Goal: Transaction & Acquisition: Download file/media

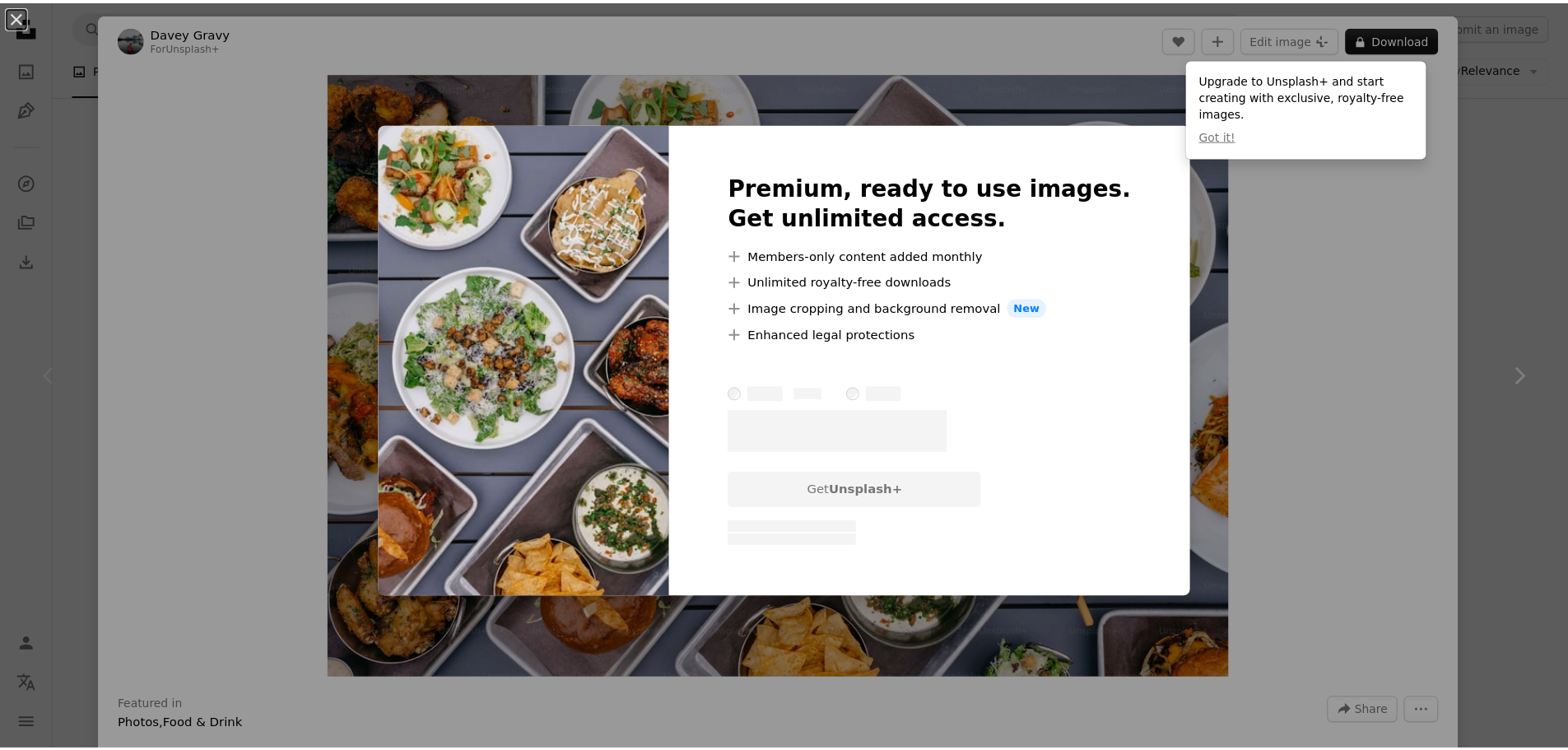
scroll to position [247, 0]
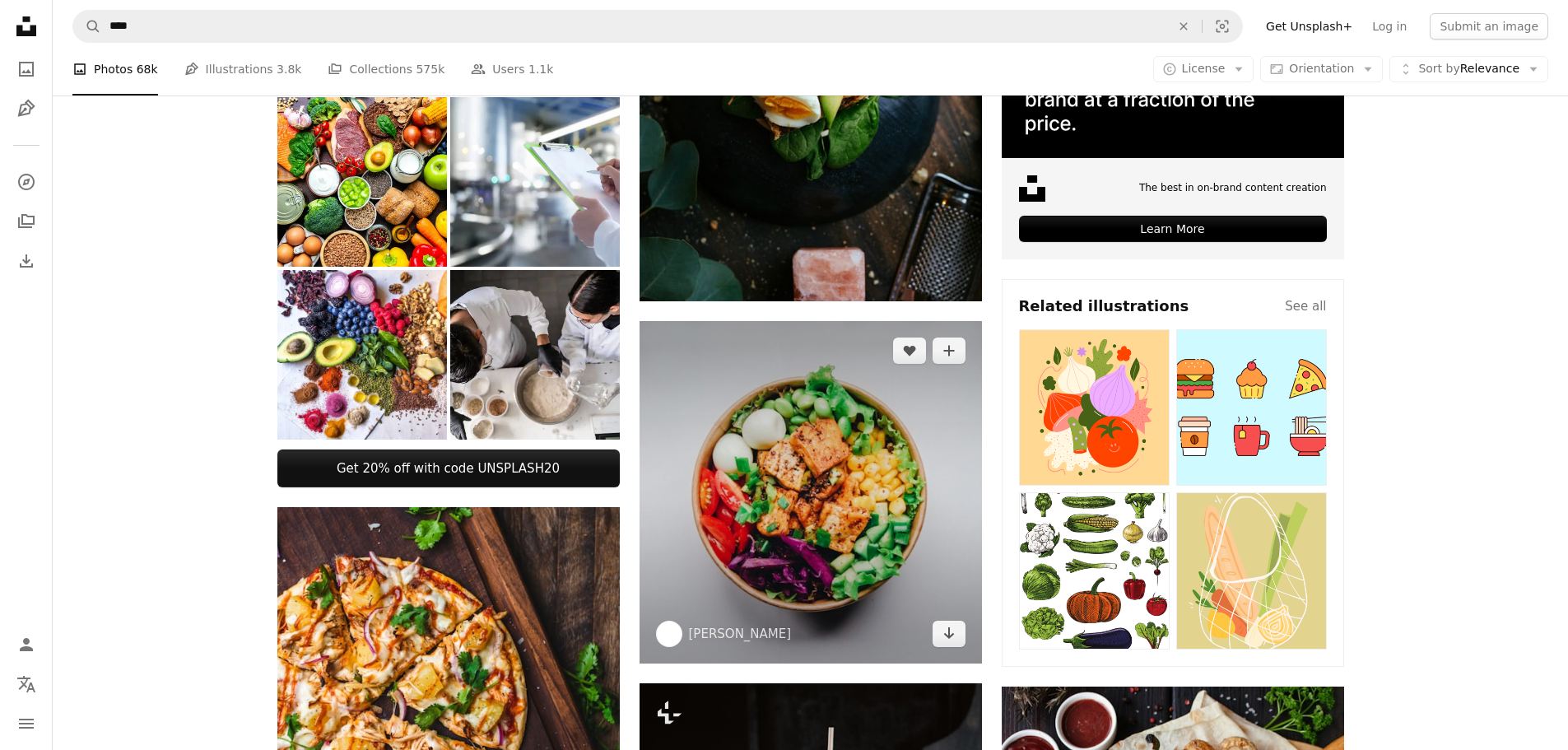
scroll to position [412, 0]
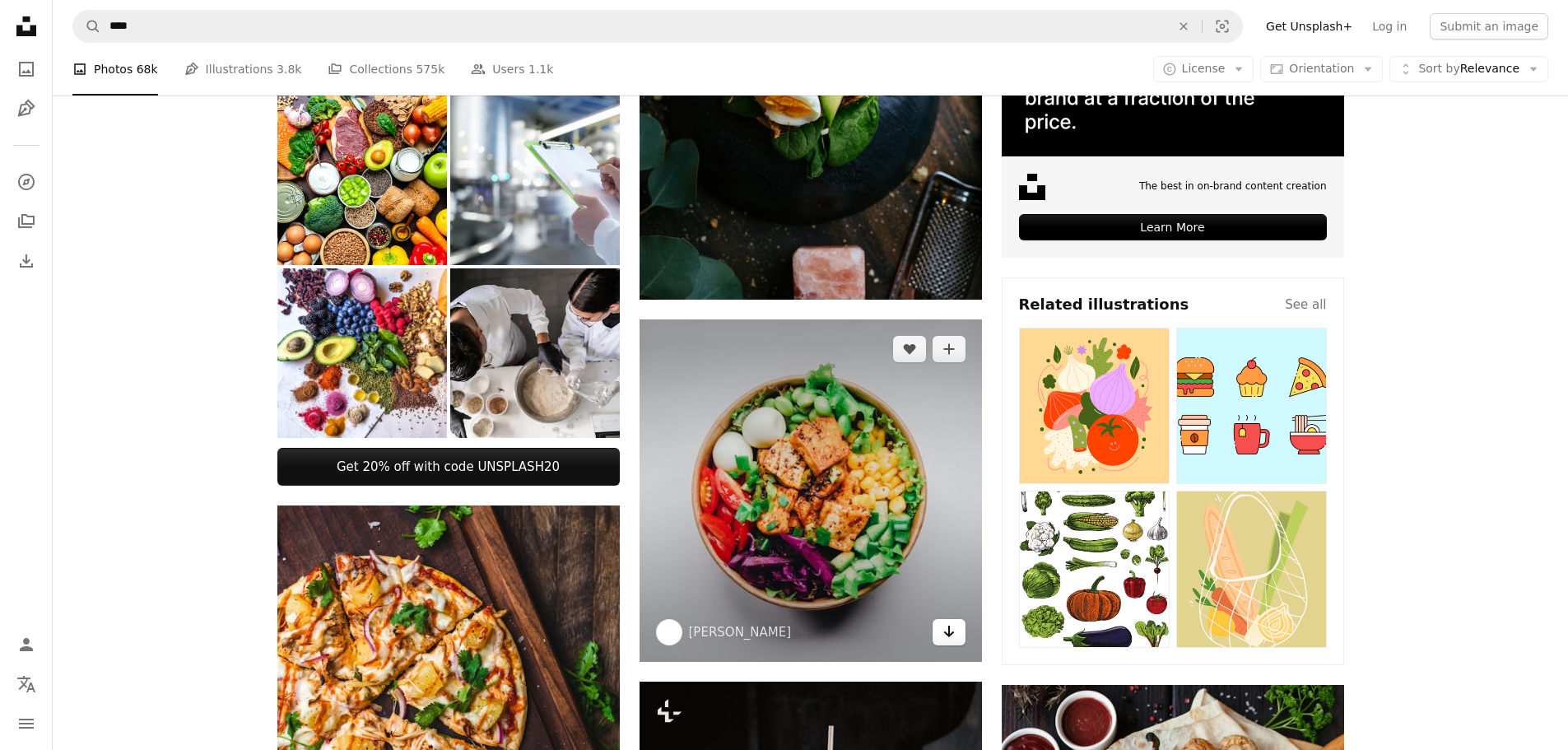
click at [956, 637] on link "Arrow pointing down" at bounding box center [948, 631] width 33 height 27
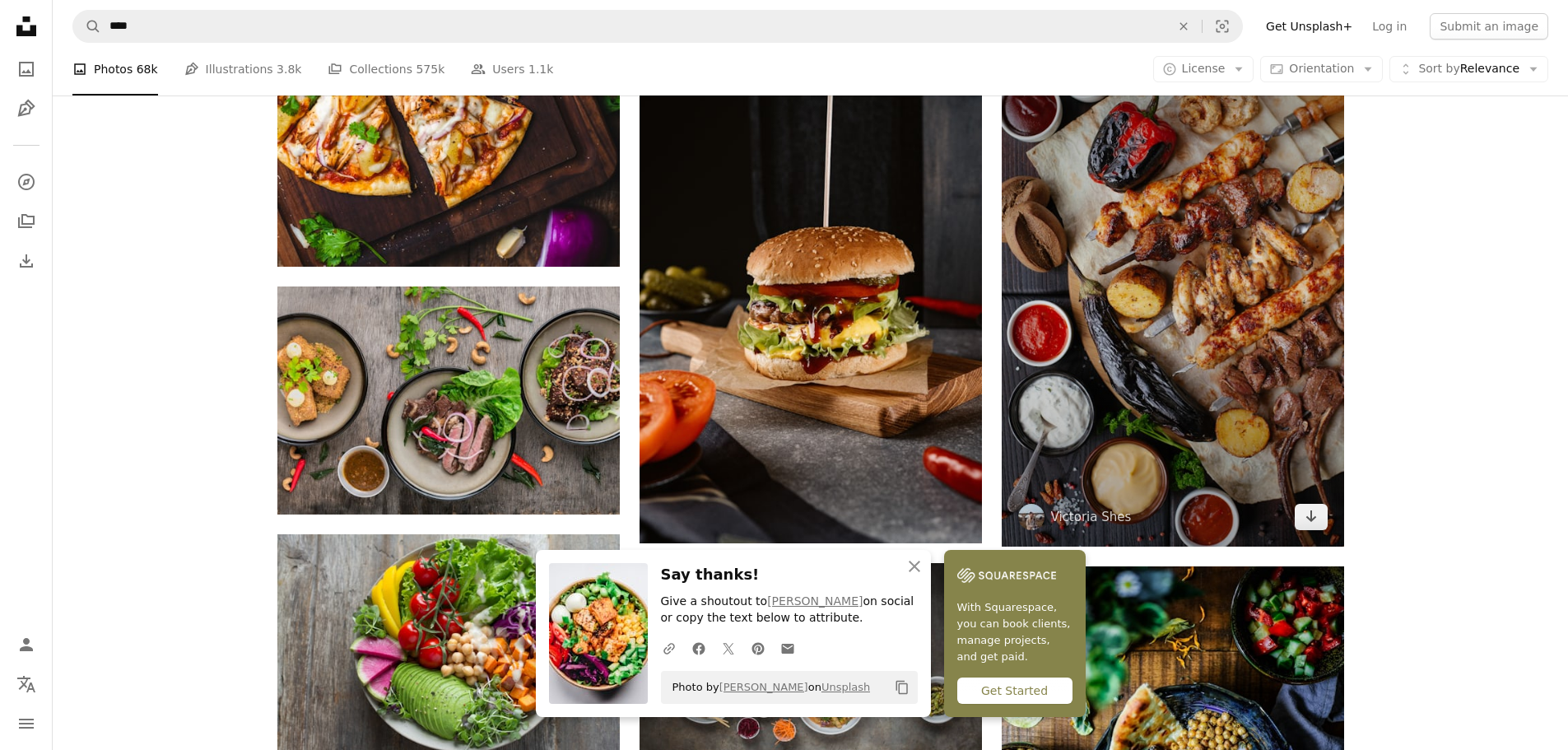
scroll to position [1070, 0]
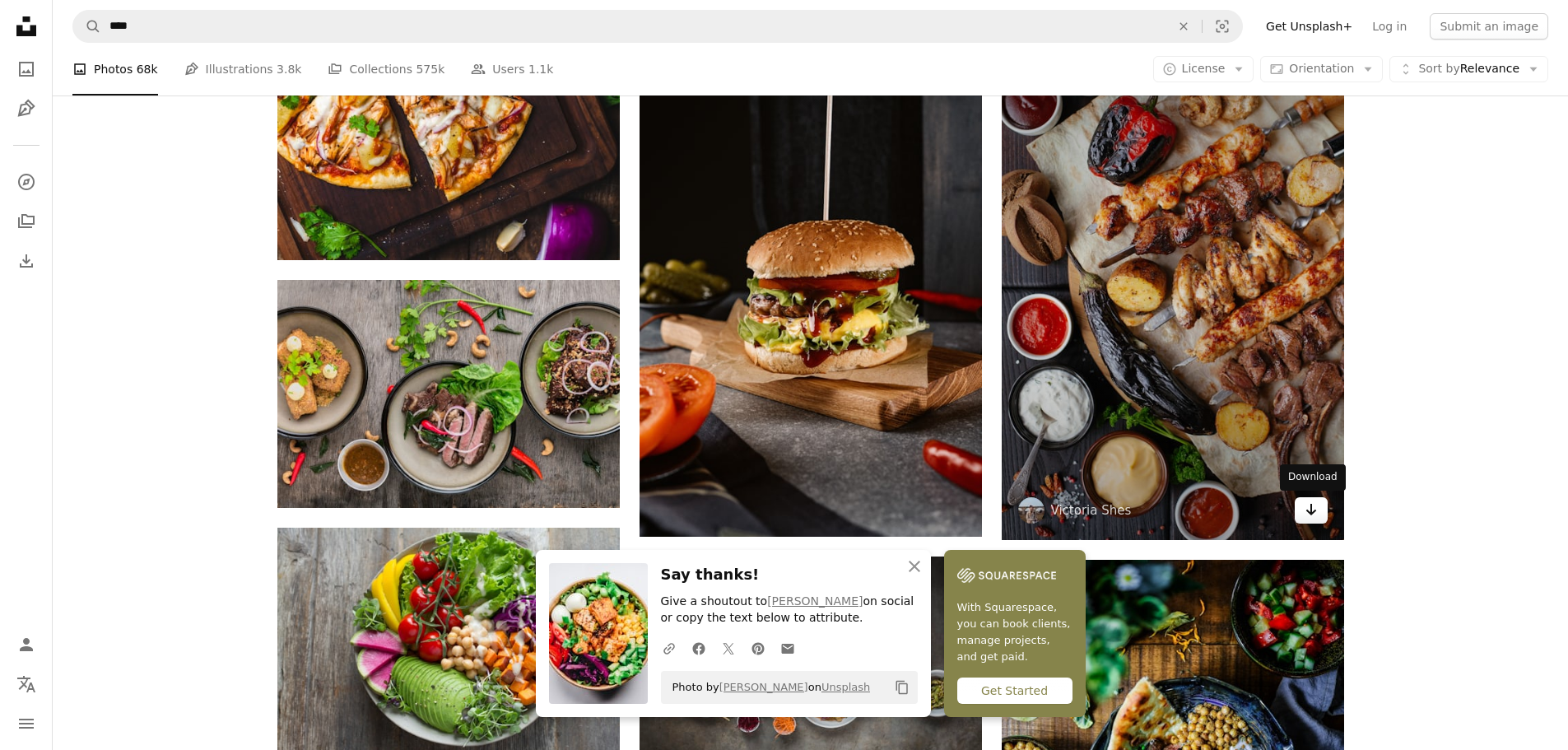
click at [1308, 514] on icon "Arrow pointing down" at bounding box center [1311, 510] width 13 height 20
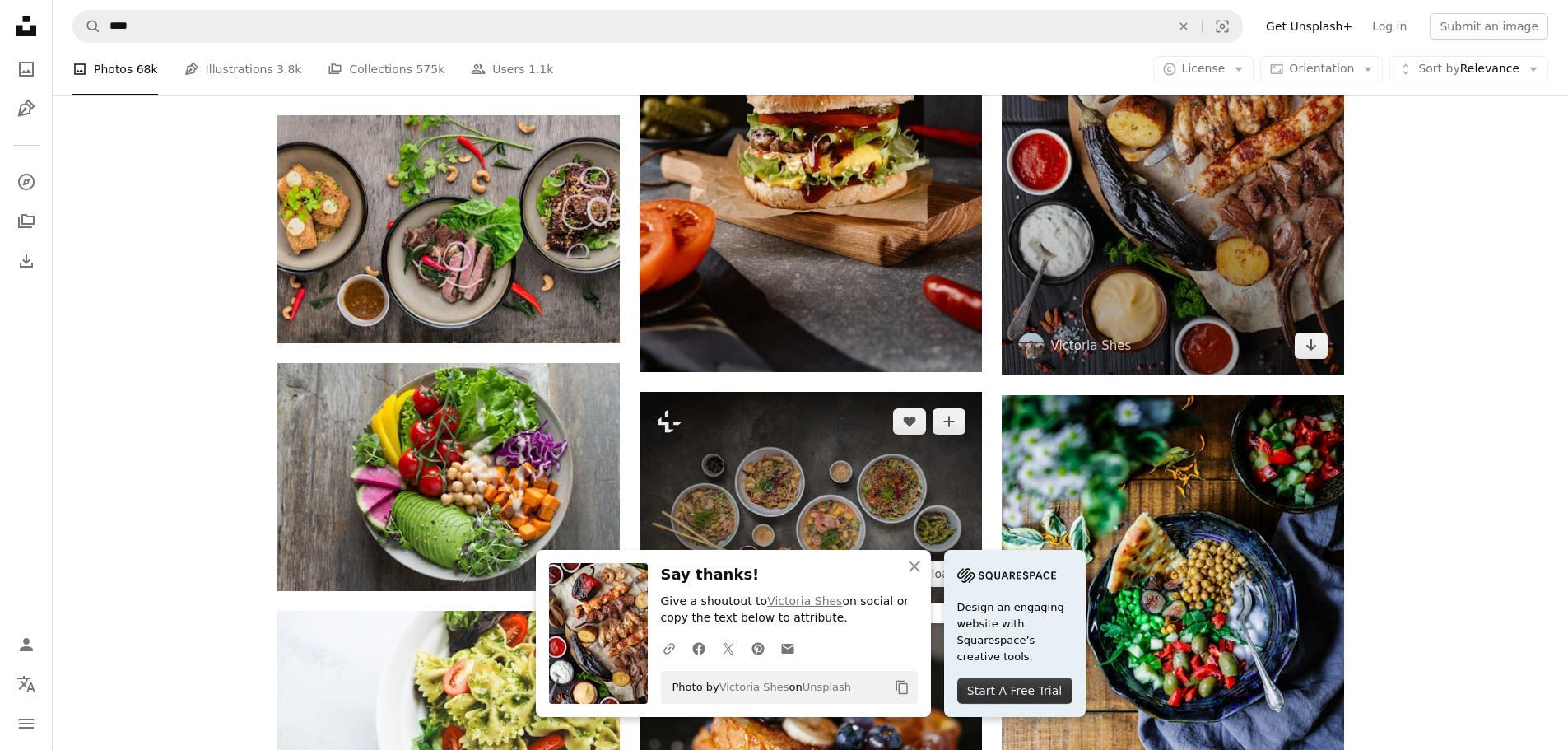
scroll to position [1399, 0]
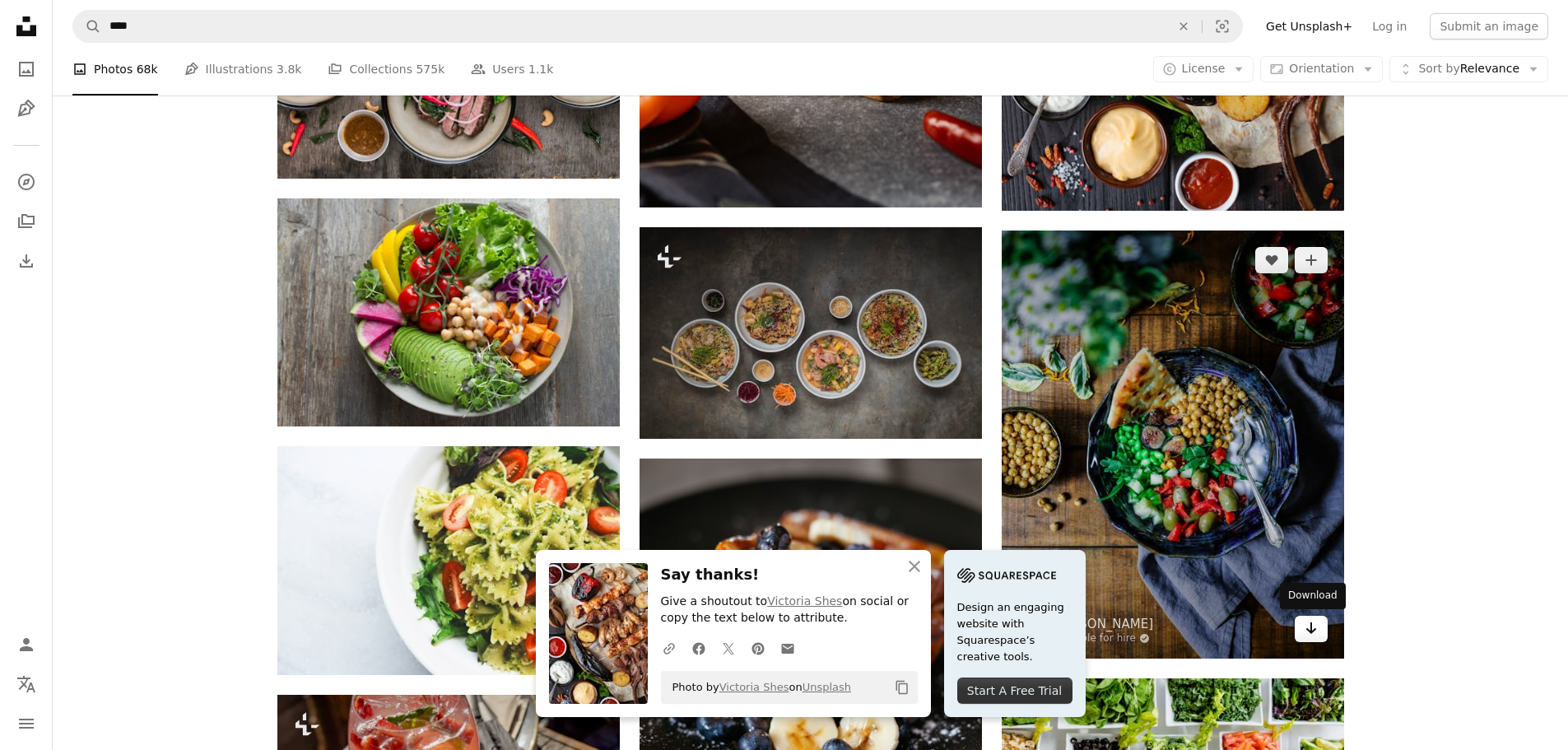
click at [1320, 633] on link "Arrow pointing down" at bounding box center [1311, 628] width 33 height 27
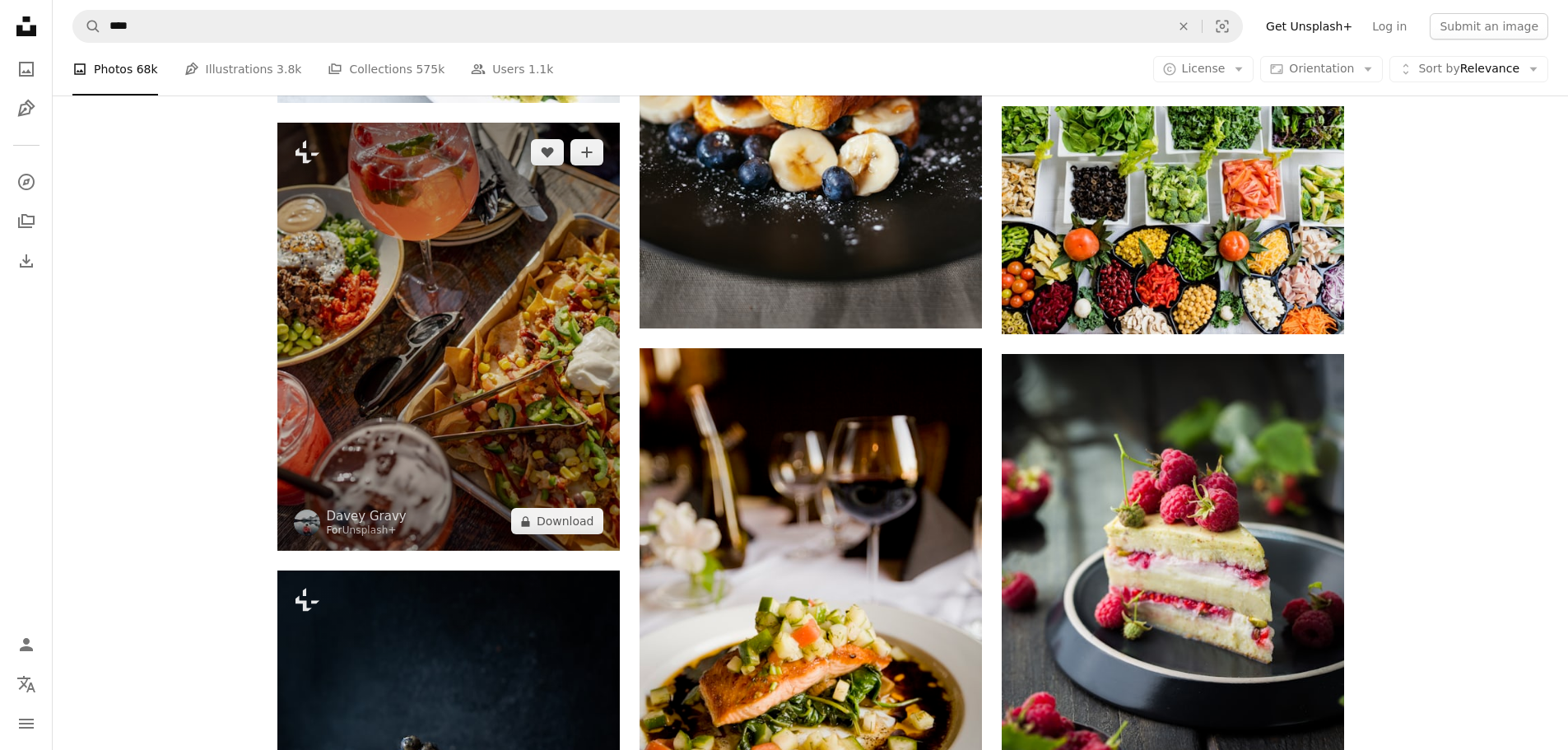
scroll to position [1975, 0]
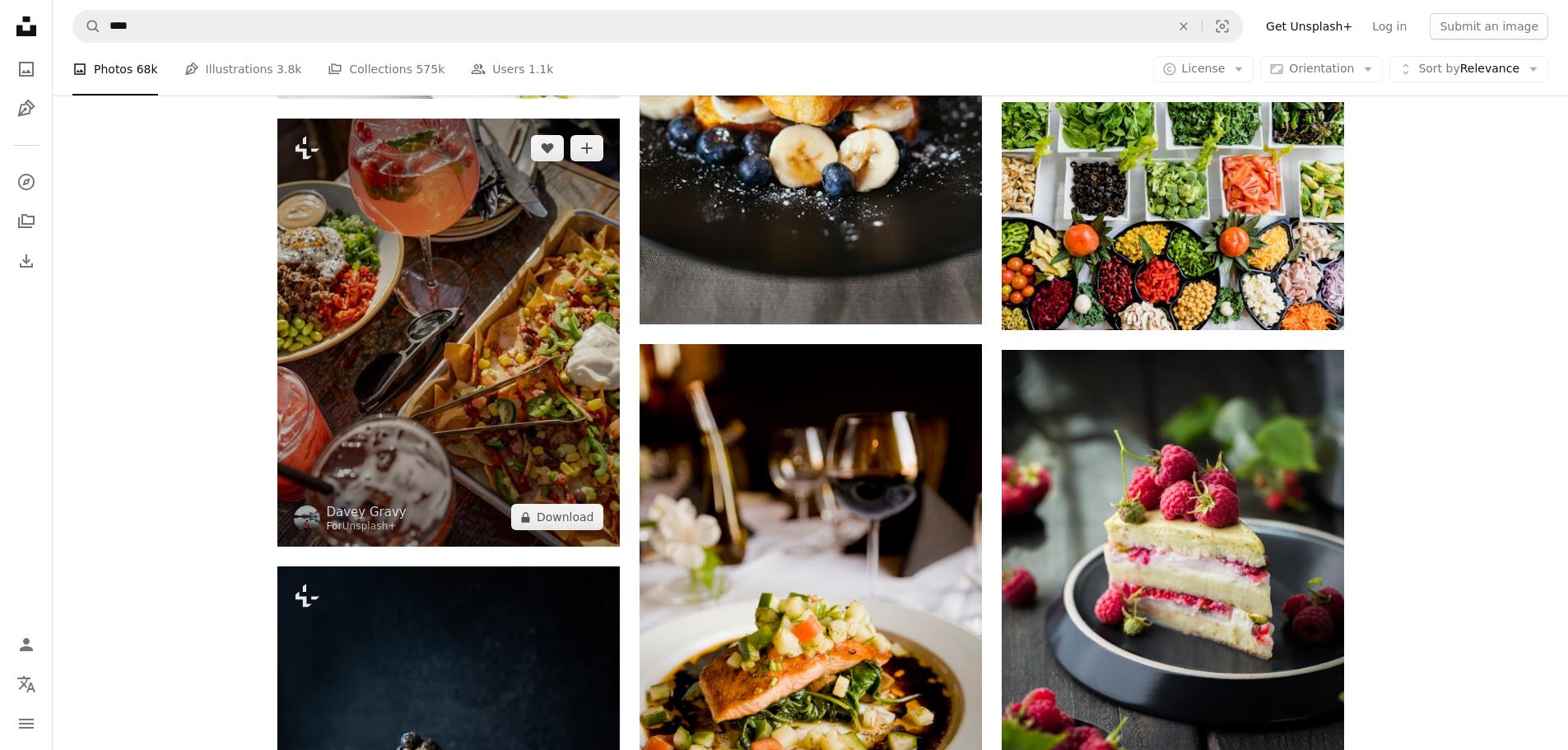
click at [490, 395] on img at bounding box center [448, 332] width 343 height 428
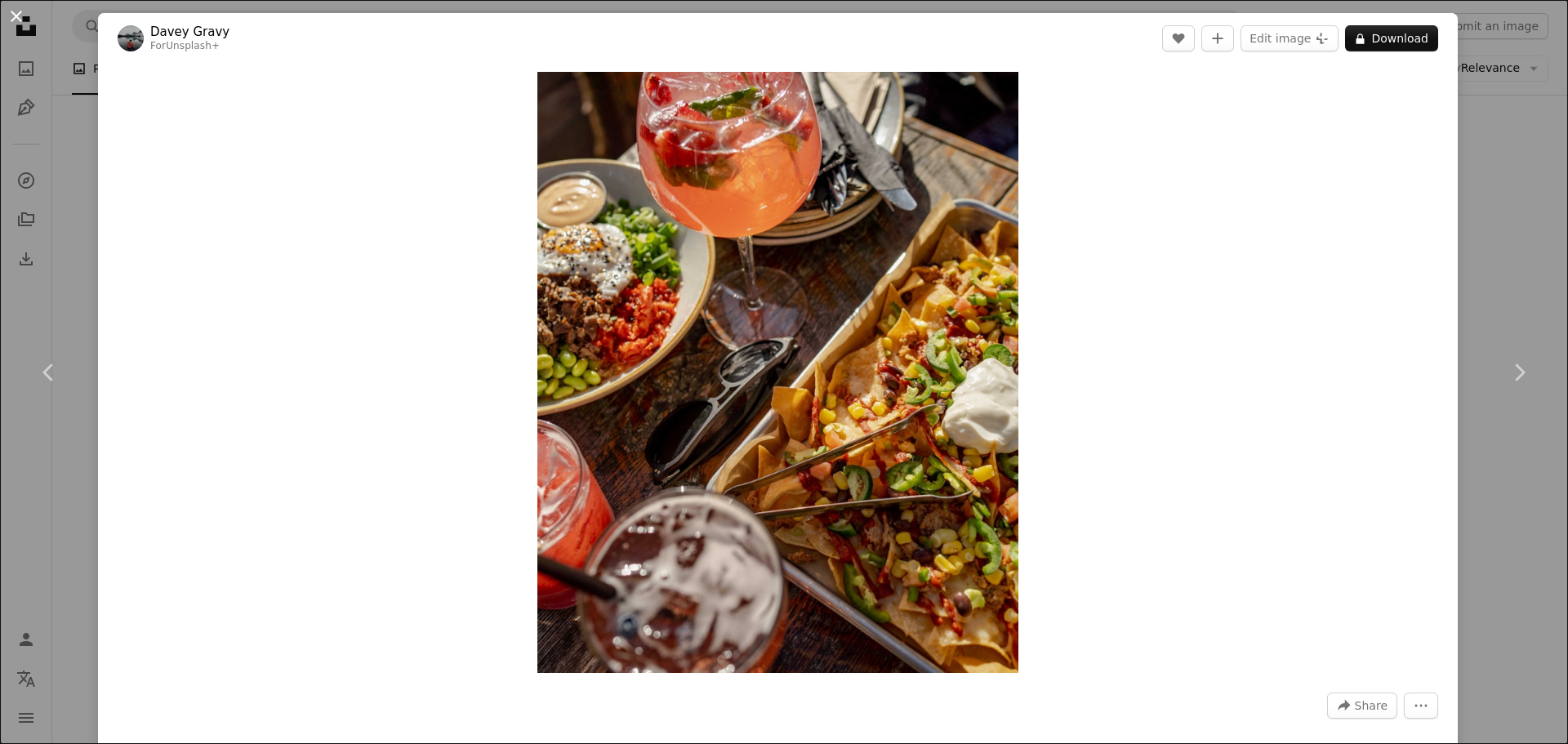
click at [16, 17] on button "An X shape" at bounding box center [17, 17] width 20 height 20
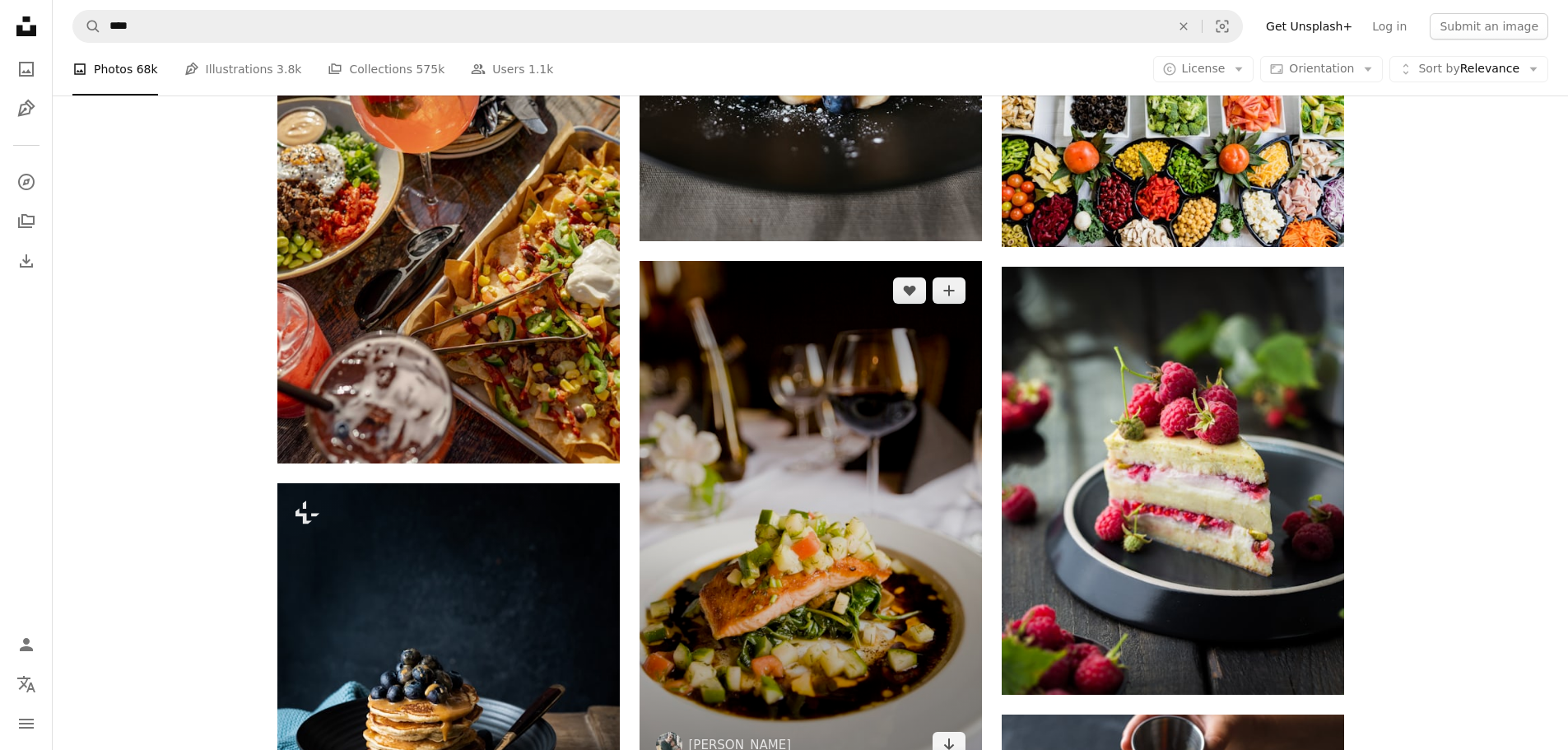
scroll to position [2304, 0]
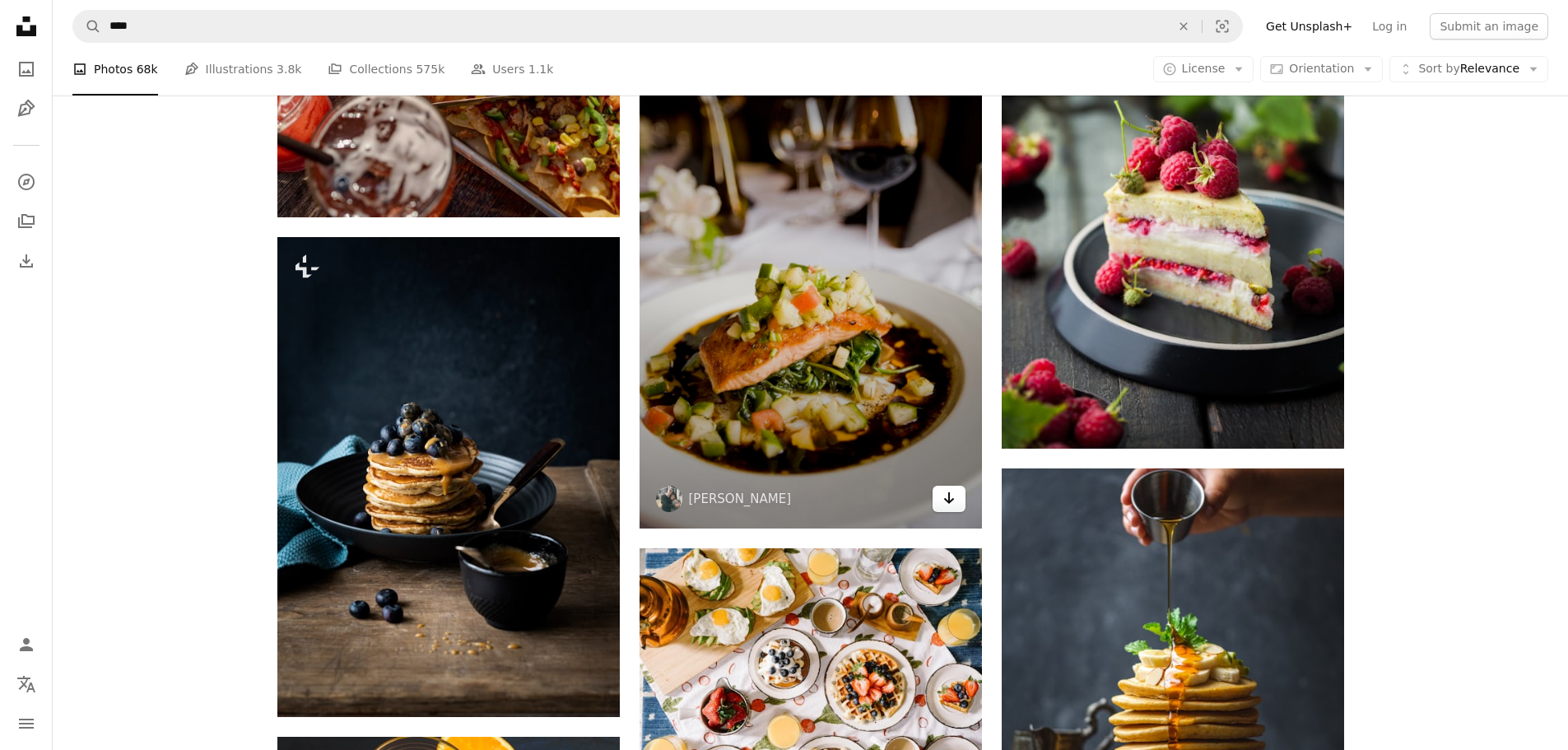
click at [950, 499] on icon "Arrow pointing down" at bounding box center [948, 498] width 13 height 20
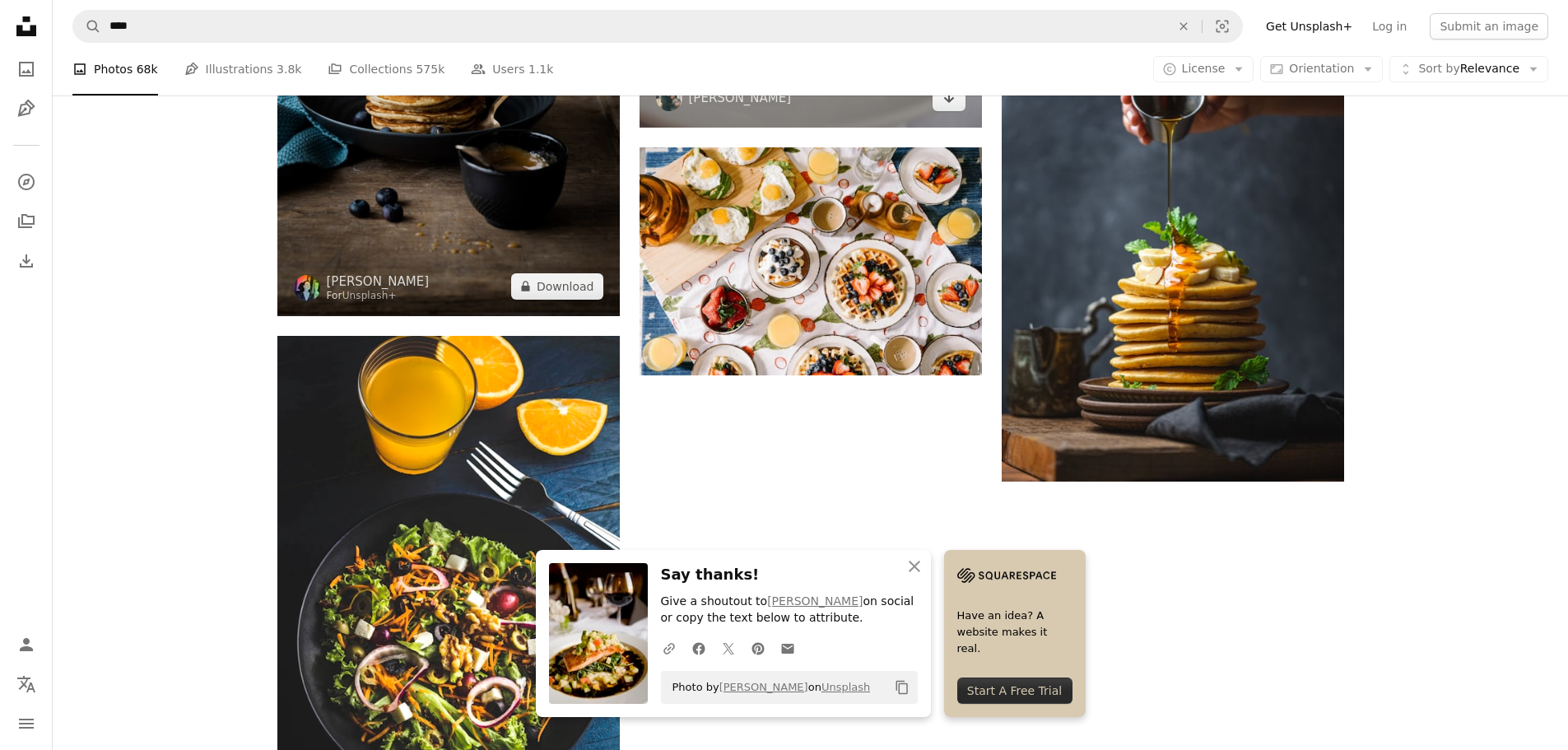
scroll to position [2716, 0]
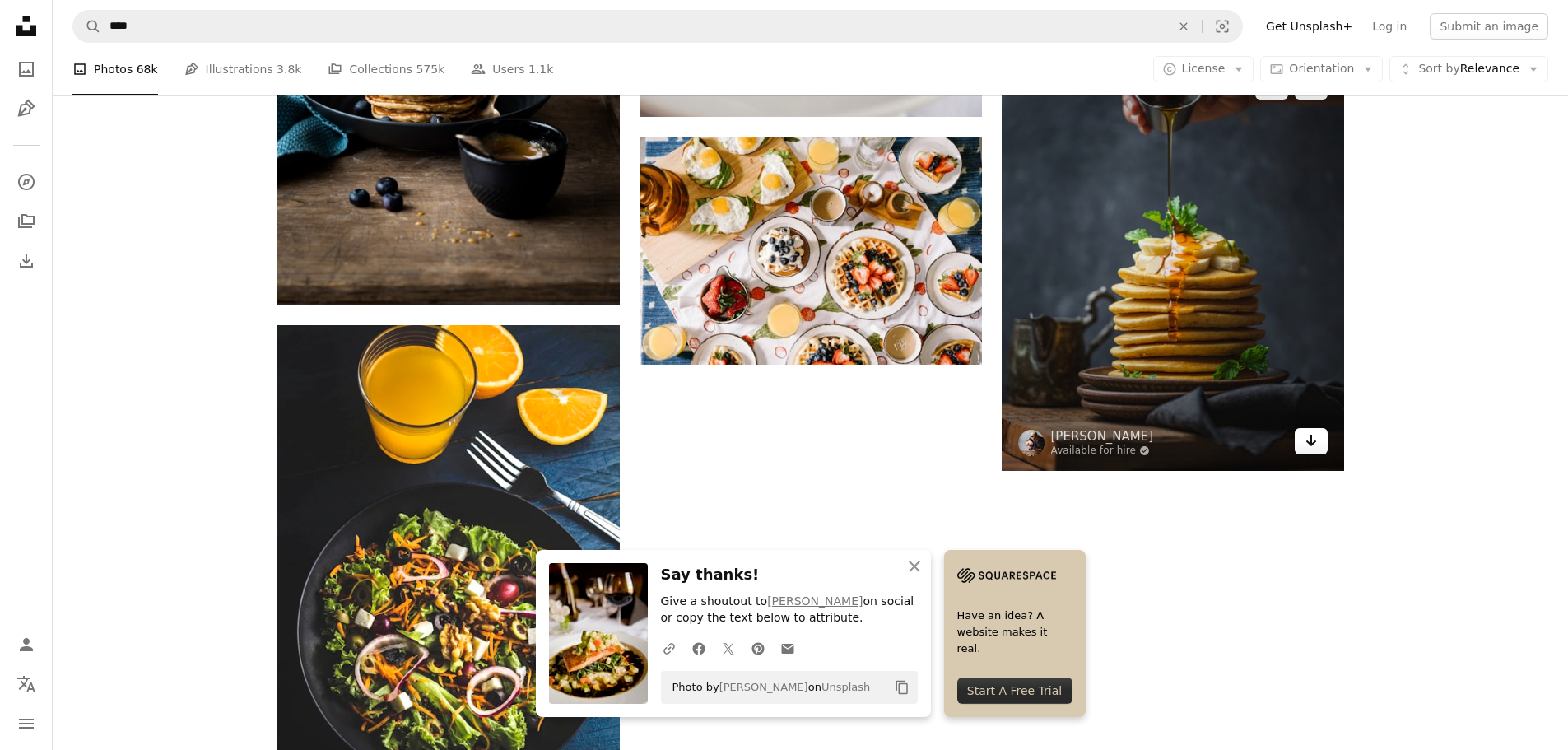
click at [1323, 436] on link "Arrow pointing down" at bounding box center [1311, 441] width 33 height 27
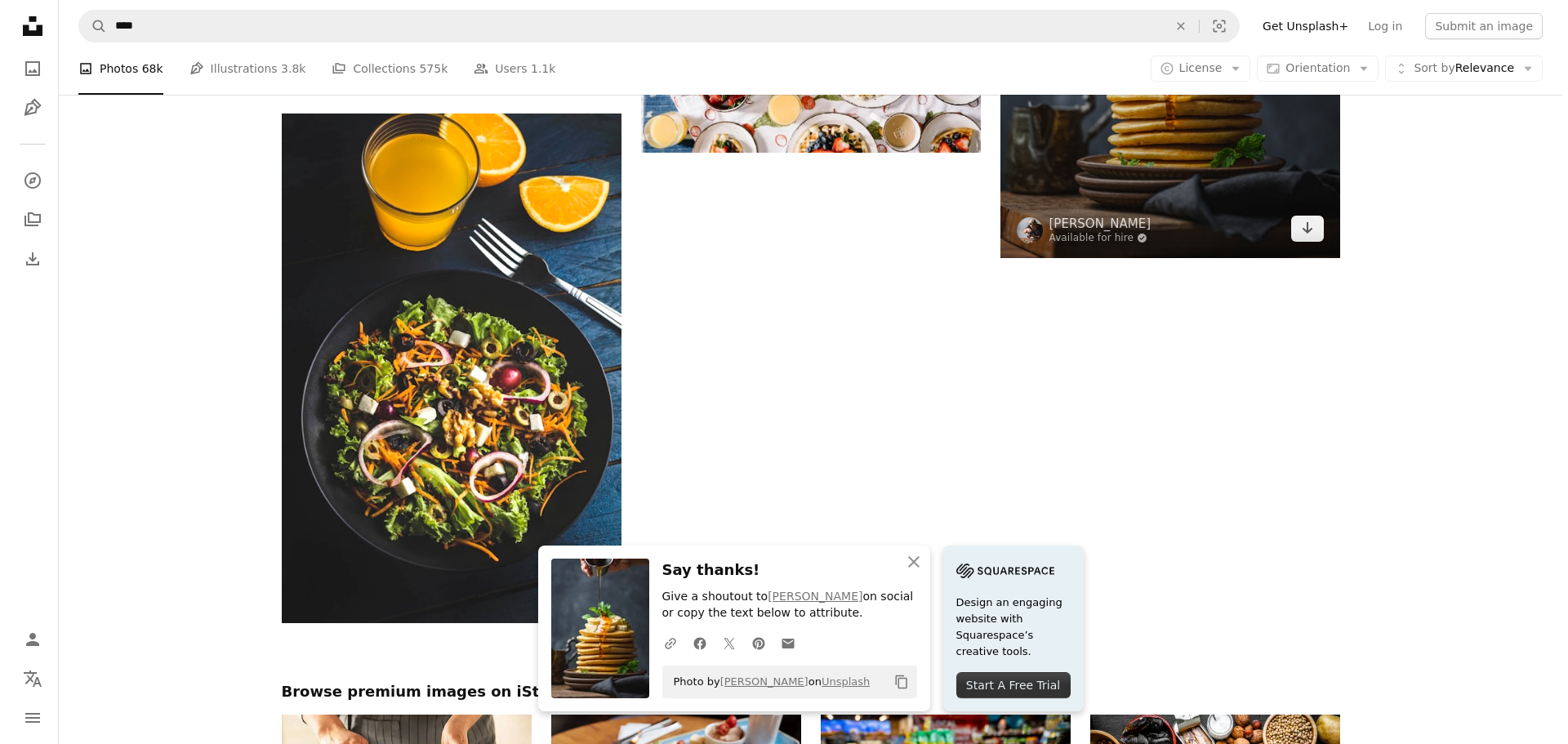
scroll to position [3103, 0]
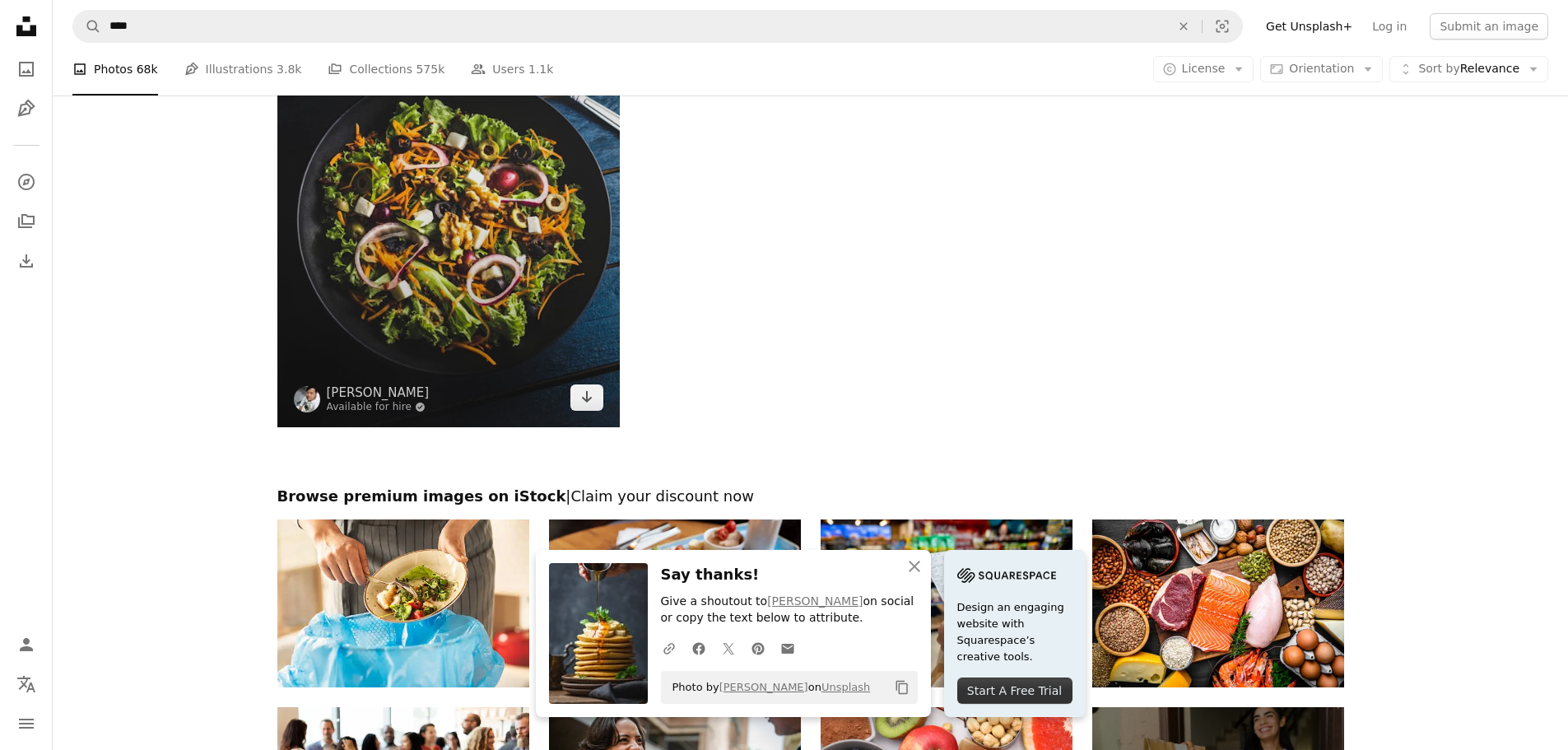
click at [516, 351] on img at bounding box center [448, 170] width 343 height 514
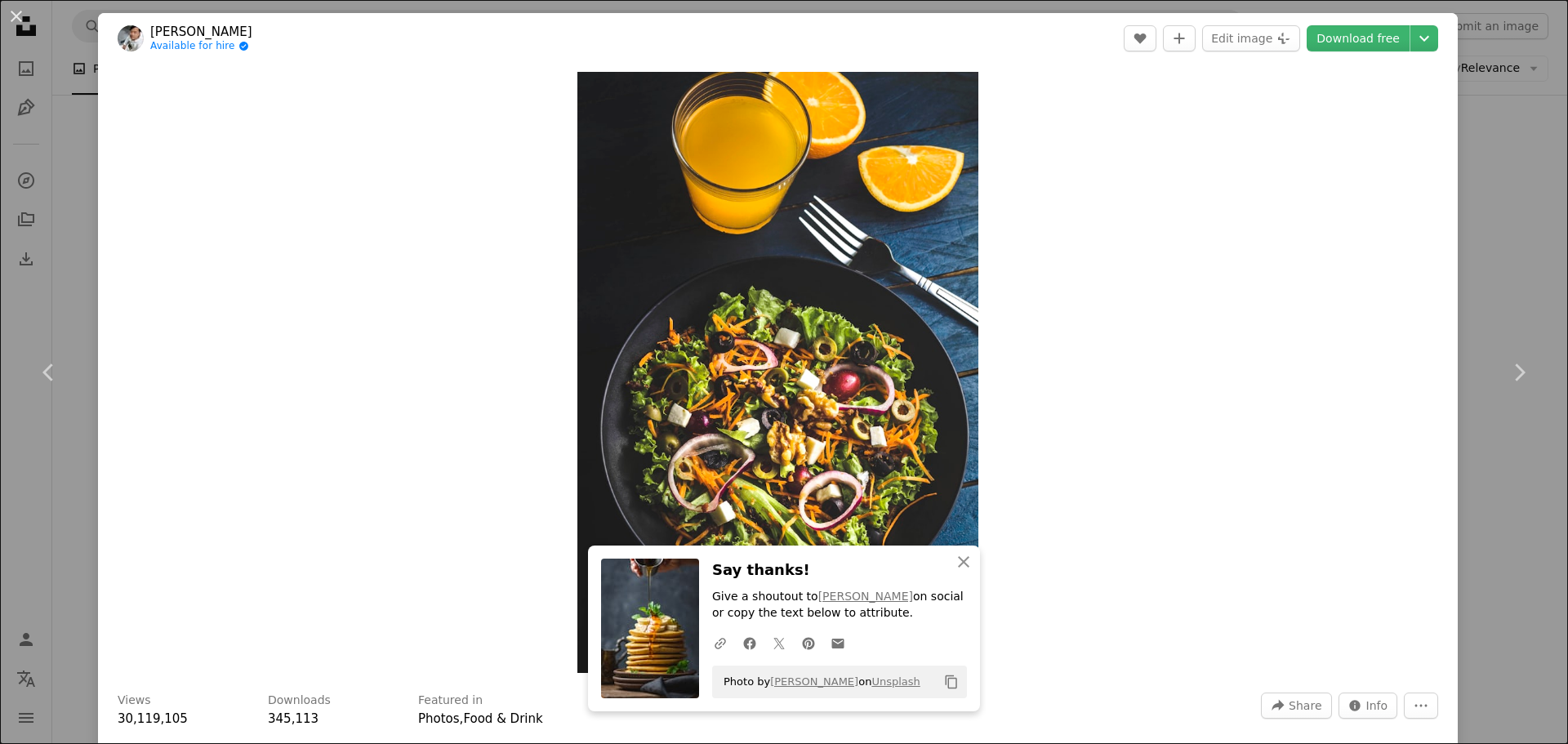
click at [1139, 156] on div "Zoom in" at bounding box center [778, 372] width 1360 height 617
click at [1352, 40] on link "Download free" at bounding box center [1358, 38] width 103 height 27
